Goal: Task Accomplishment & Management: Complete application form

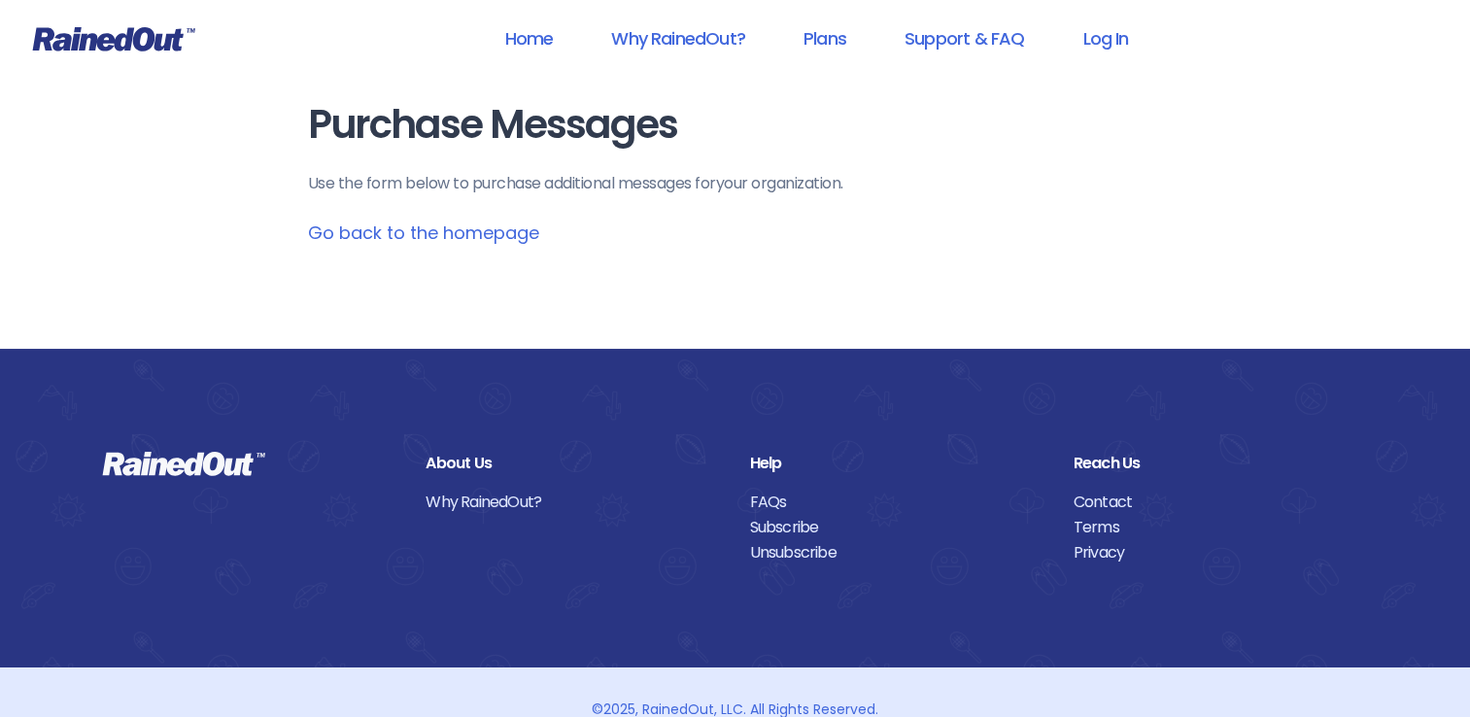
click at [421, 232] on link "Go back to the homepage" at bounding box center [423, 233] width 231 height 24
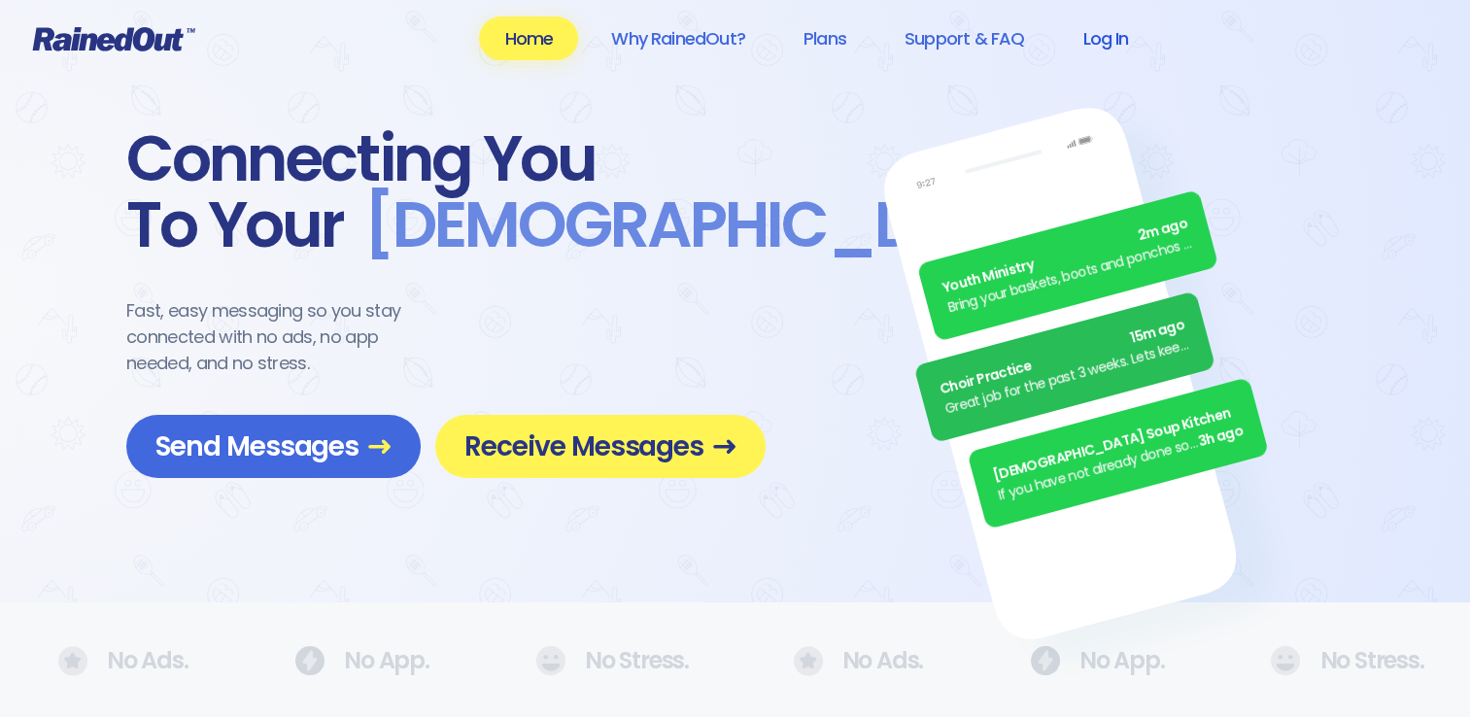
click at [1098, 37] on link "Log In" at bounding box center [1105, 39] width 96 height 44
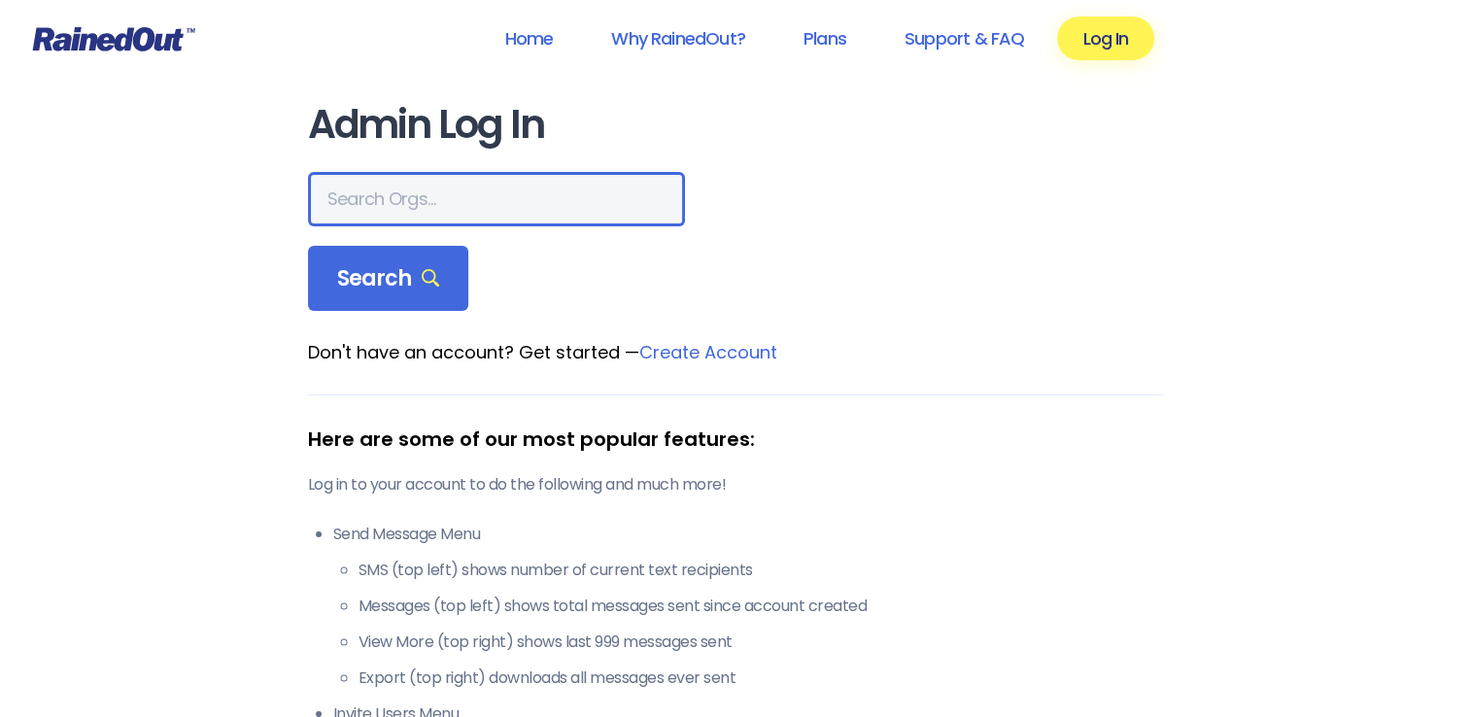
click at [464, 201] on input "text" at bounding box center [496, 199] width 377 height 54
type input "creekside"
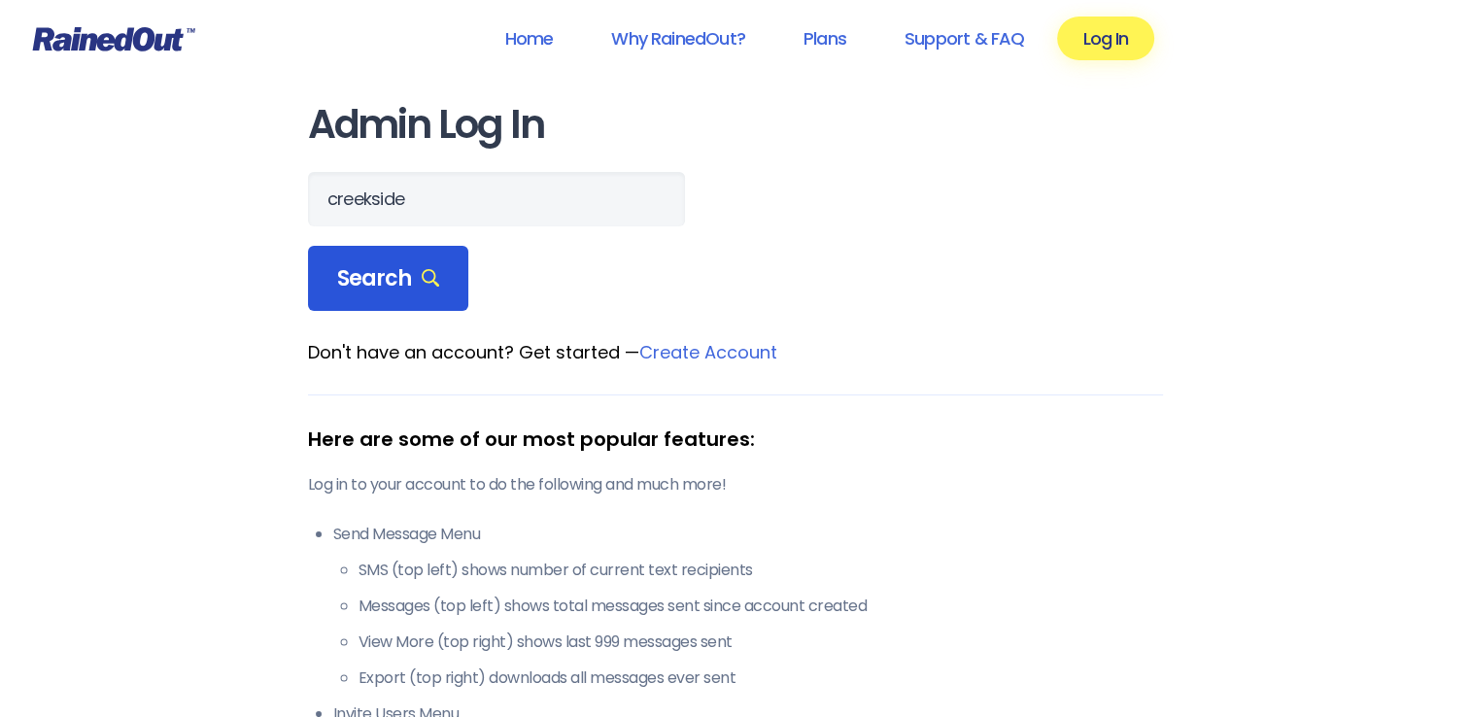
click at [422, 276] on icon at bounding box center [431, 278] width 18 height 18
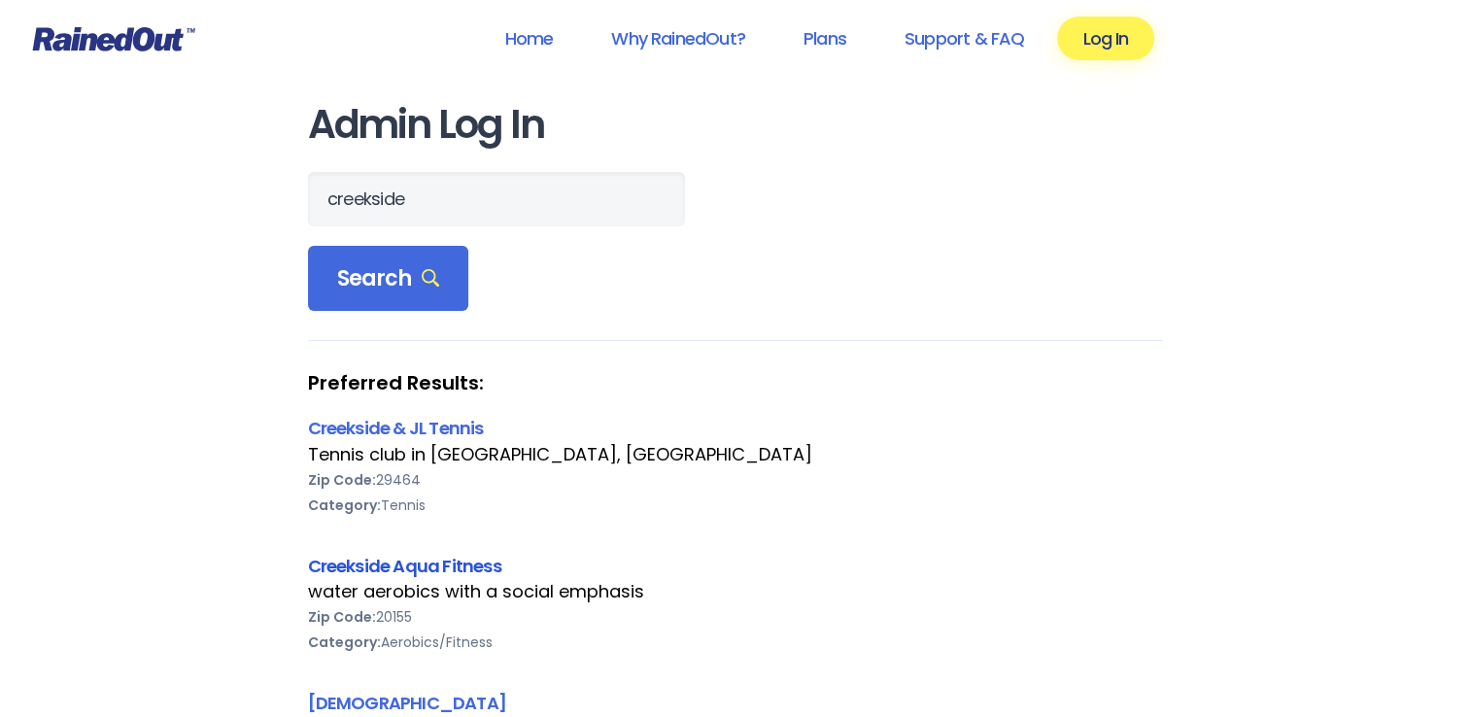
click at [382, 564] on link "Creekside Aqua Fitness" at bounding box center [404, 566] width 193 height 24
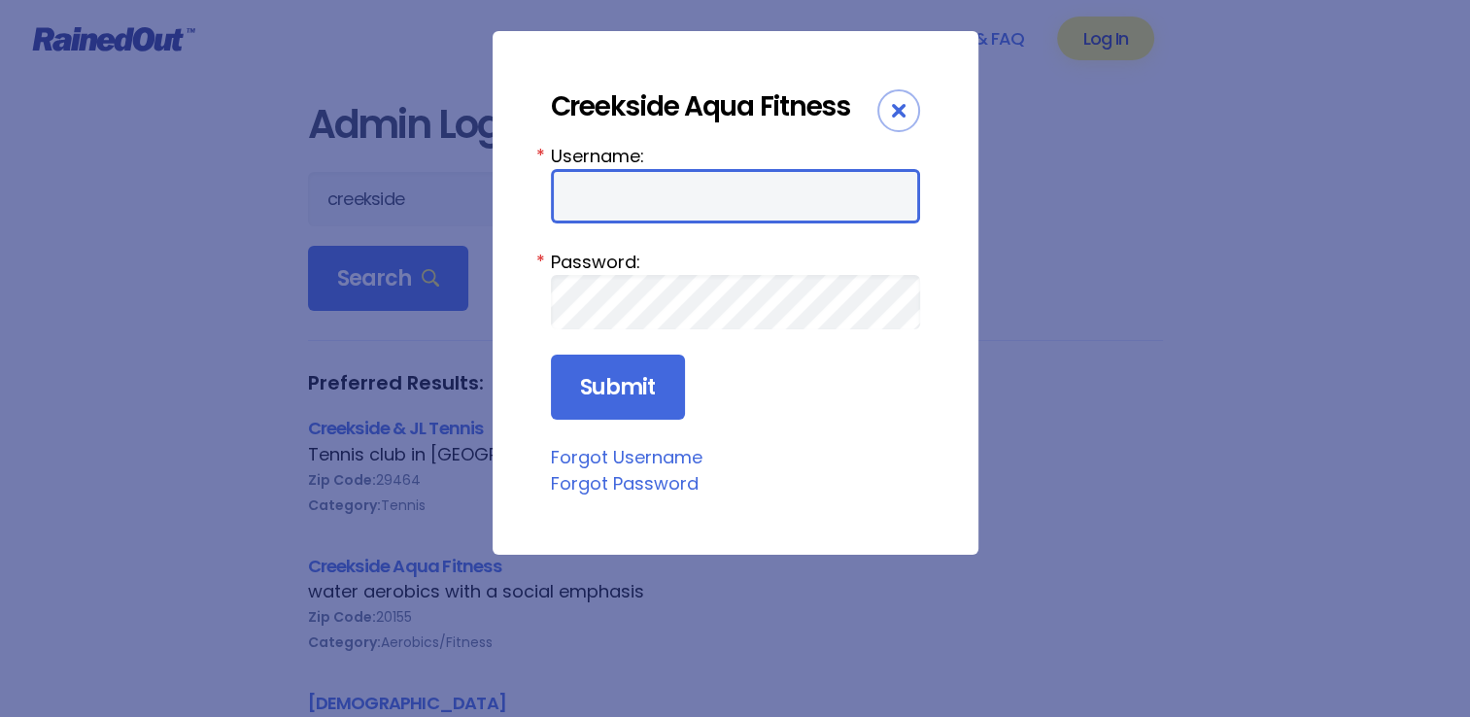
click at [625, 192] on input "Username:" at bounding box center [735, 196] width 369 height 54
type input "creeksidewater"
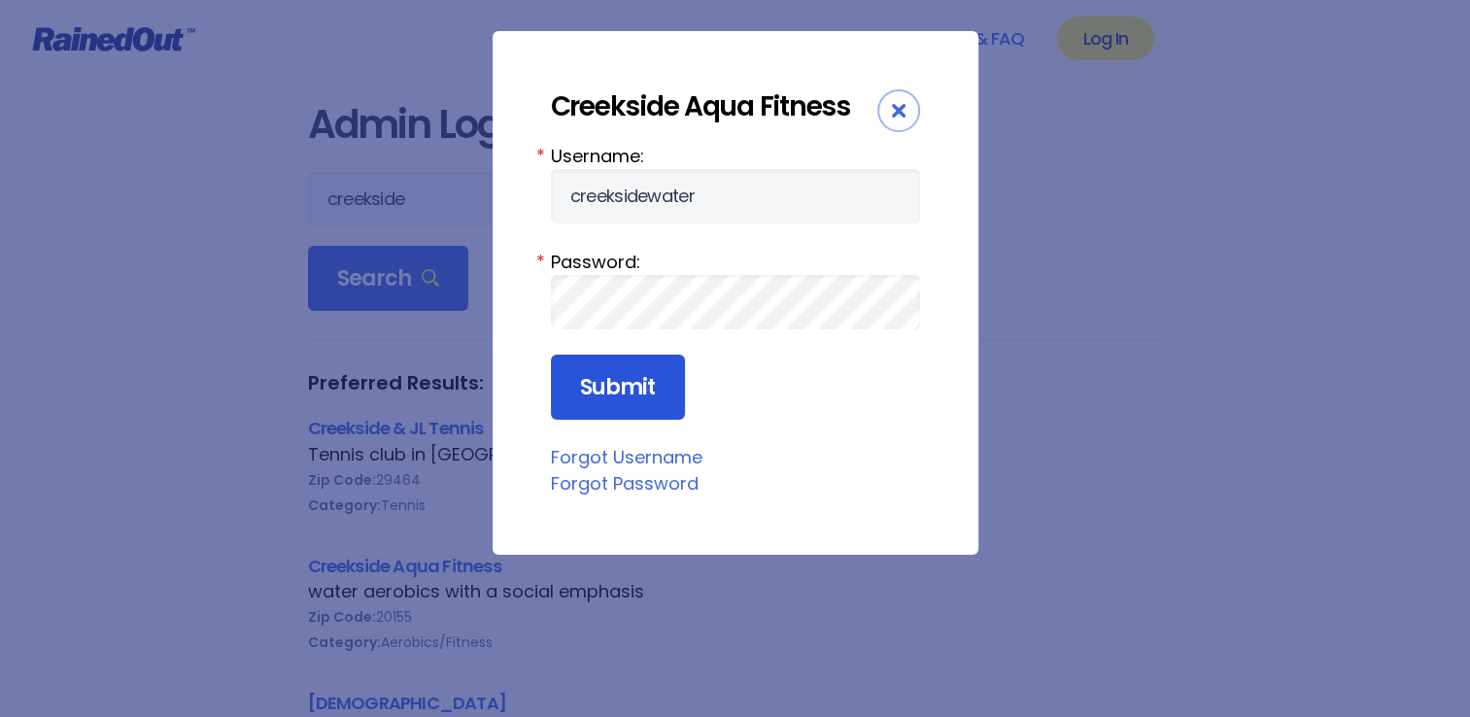
click at [595, 383] on input "Submit" at bounding box center [618, 388] width 134 height 66
